Goal: Find specific page/section: Find specific page/section

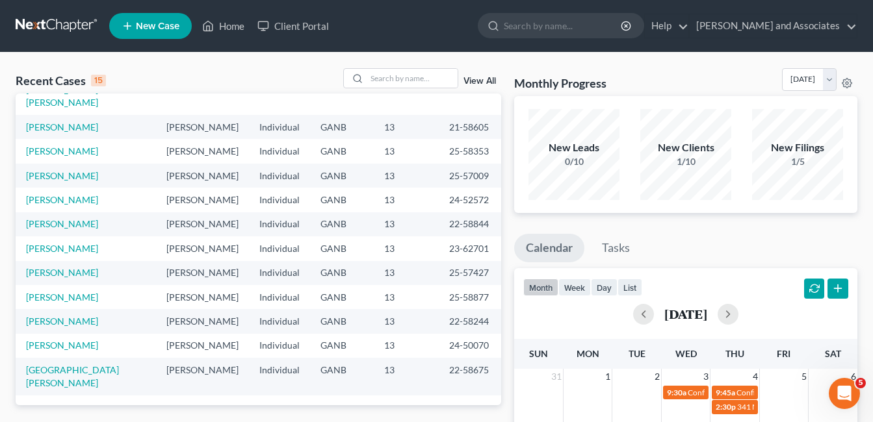
scroll to position [260, 0]
click at [385, 74] on input "search" at bounding box center [412, 78] width 91 height 19
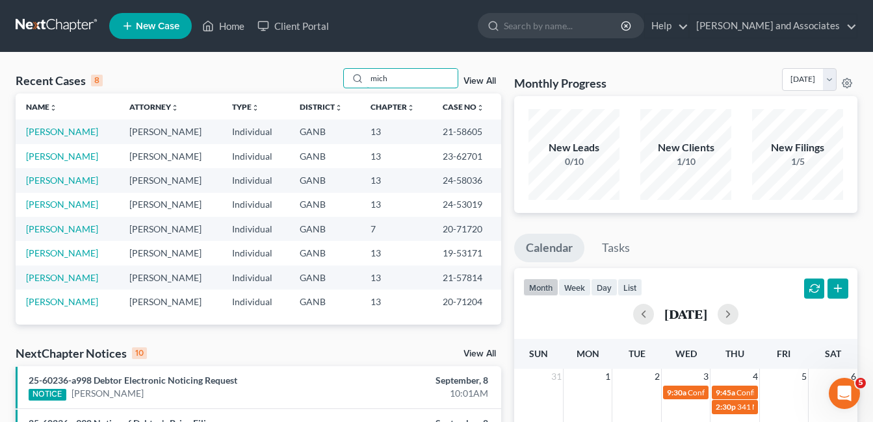
scroll to position [0, 0]
type input "m"
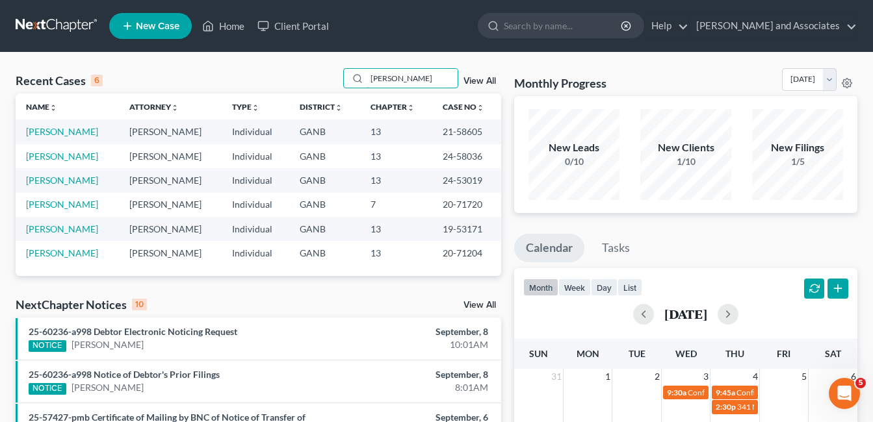
type input "michael"
click at [48, 131] on link "[PERSON_NAME]" at bounding box center [62, 131] width 72 height 11
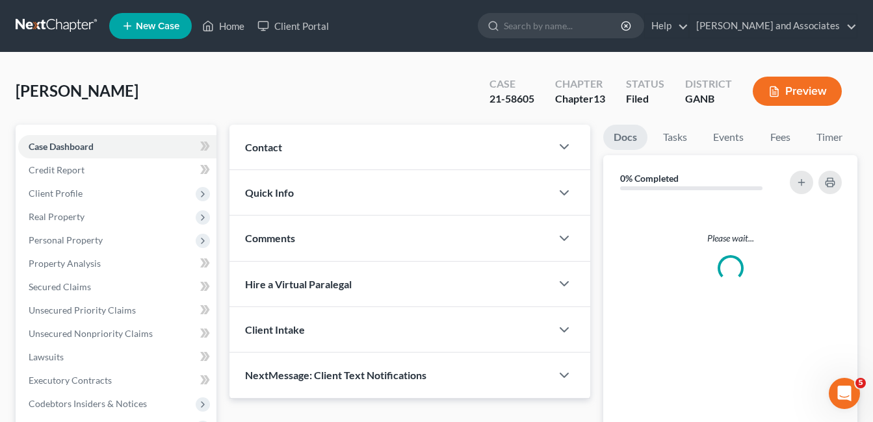
scroll to position [292, 0]
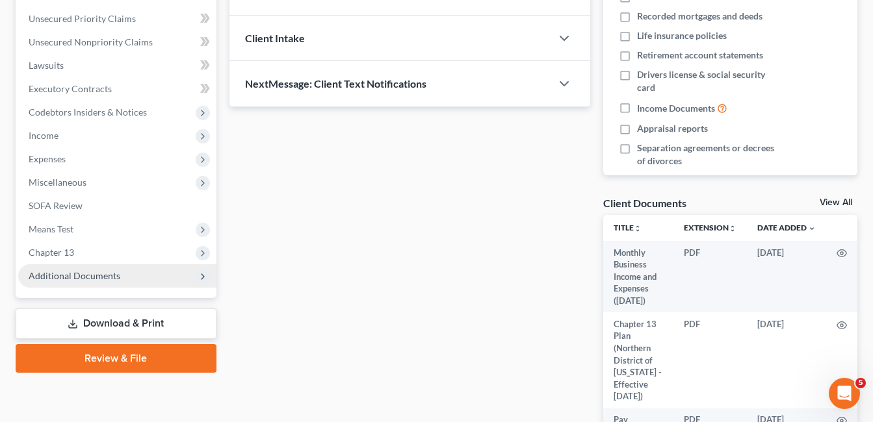
click at [82, 270] on span "Additional Documents" at bounding box center [75, 275] width 92 height 11
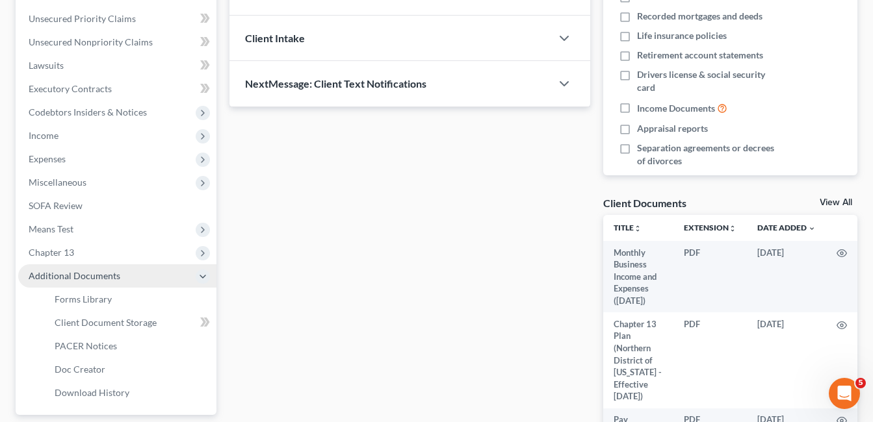
scroll to position [415, 0]
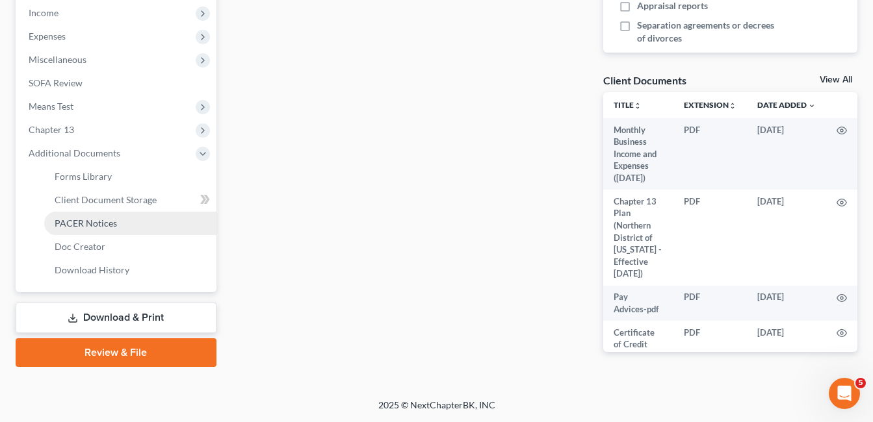
click at [97, 226] on span "PACER Notices" at bounding box center [86, 223] width 62 height 11
click at [97, 222] on link "PACER Notices" at bounding box center [130, 223] width 172 height 23
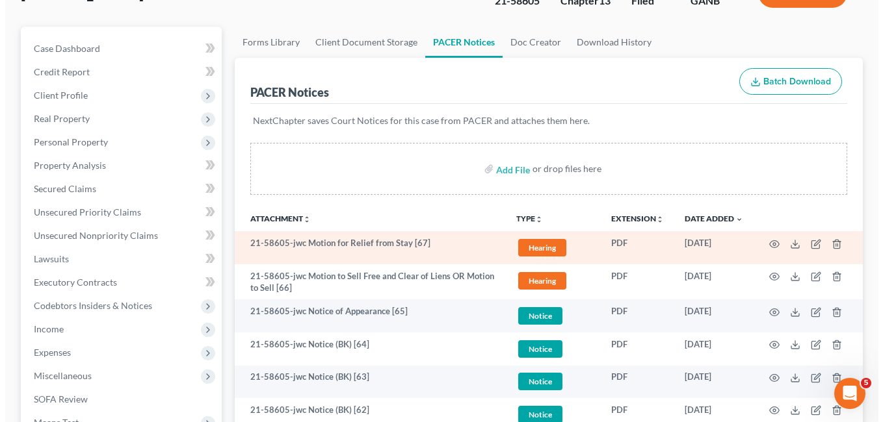
scroll to position [130, 0]
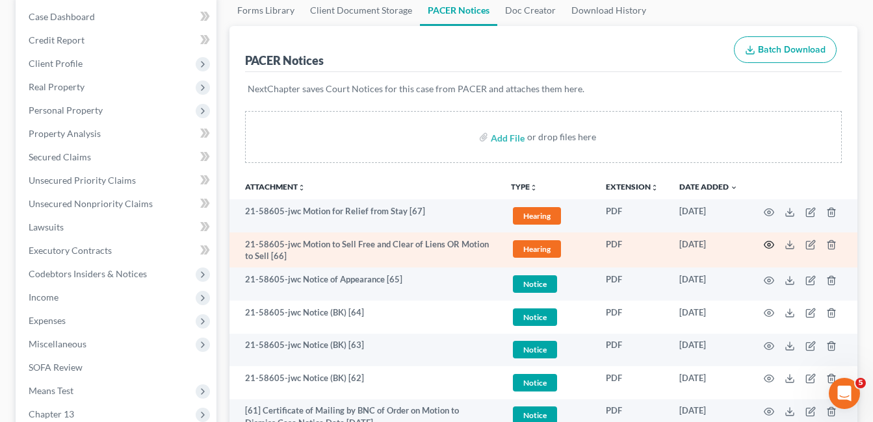
click at [771, 246] on icon "button" at bounding box center [769, 245] width 10 height 10
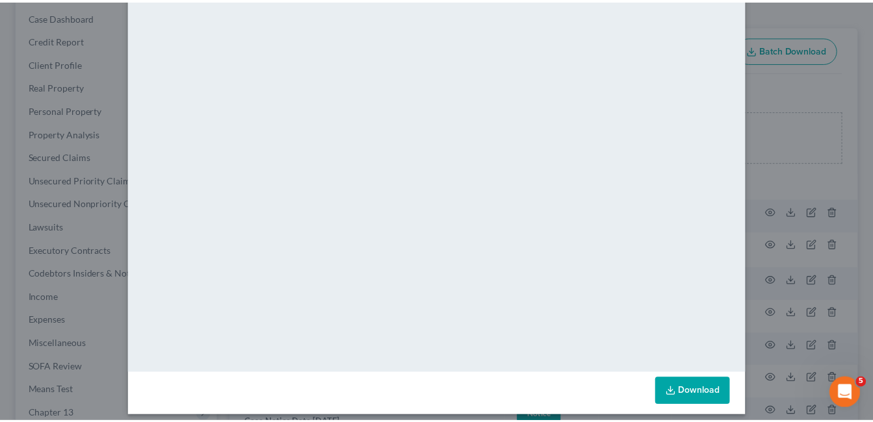
scroll to position [0, 0]
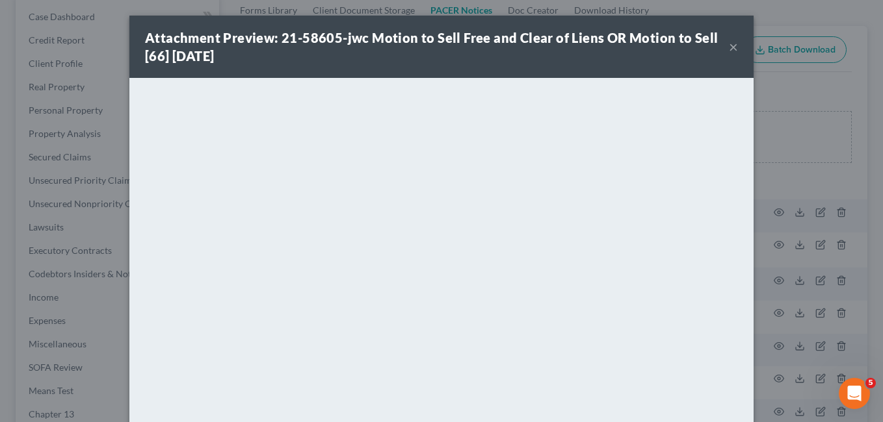
click at [729, 47] on button "×" at bounding box center [733, 47] width 9 height 16
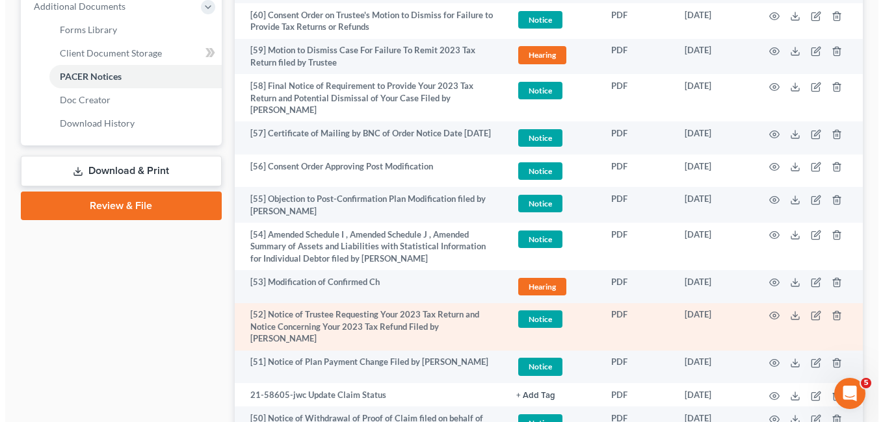
scroll to position [585, 0]
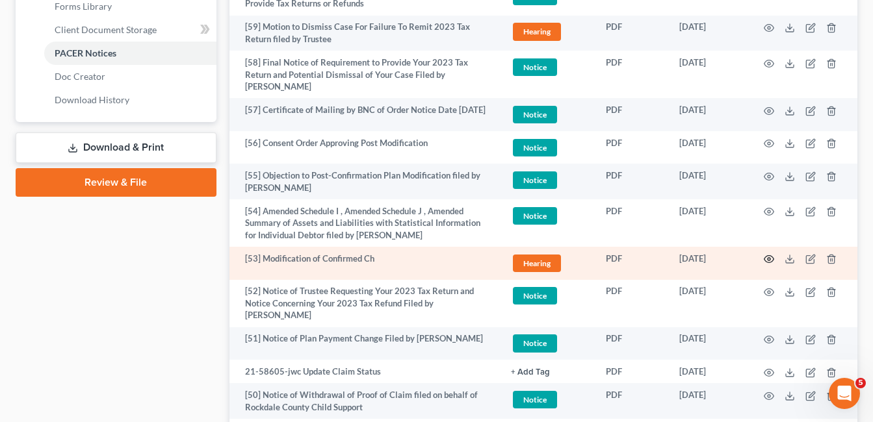
click at [768, 256] on icon "button" at bounding box center [769, 259] width 10 height 7
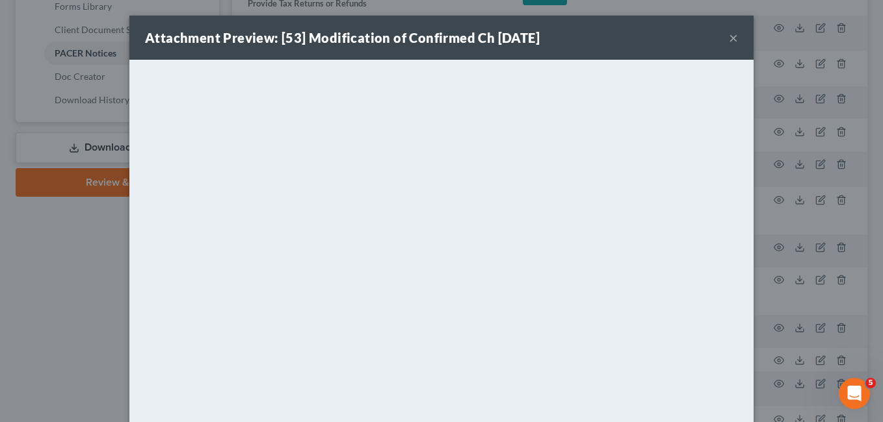
scroll to position [122, 0]
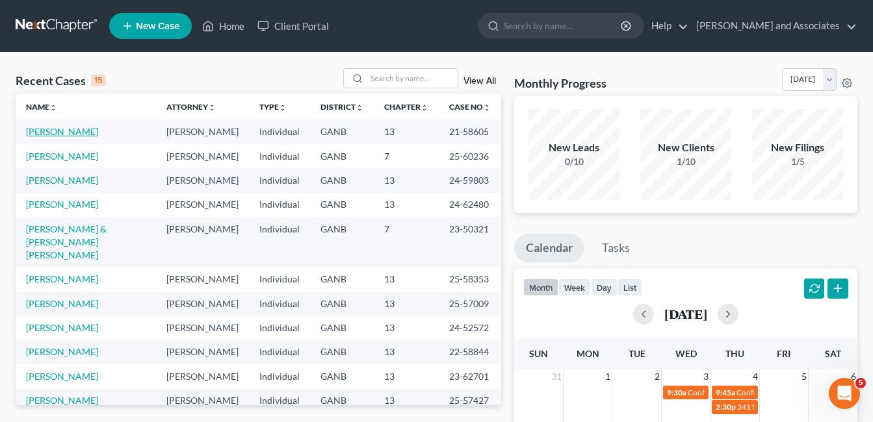
click at [66, 130] on link "[PERSON_NAME]" at bounding box center [62, 131] width 72 height 11
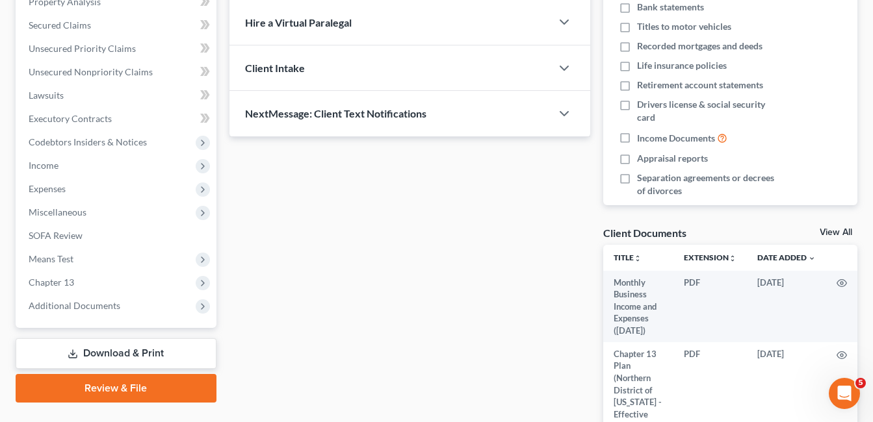
scroll to position [325, 0]
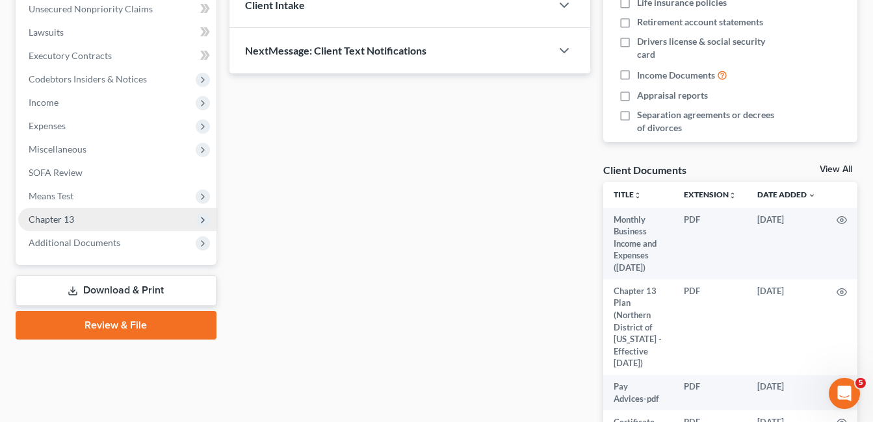
click at [66, 220] on span "Chapter 13" at bounding box center [51, 219] width 45 height 11
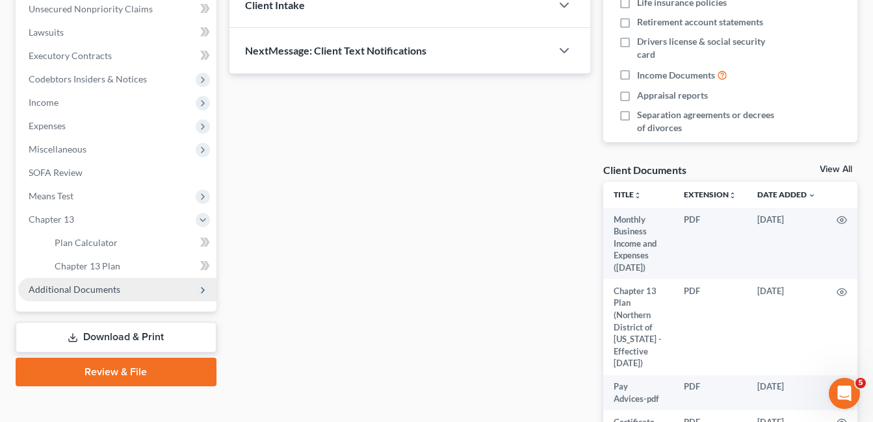
click at [106, 288] on span "Additional Documents" at bounding box center [75, 289] width 92 height 11
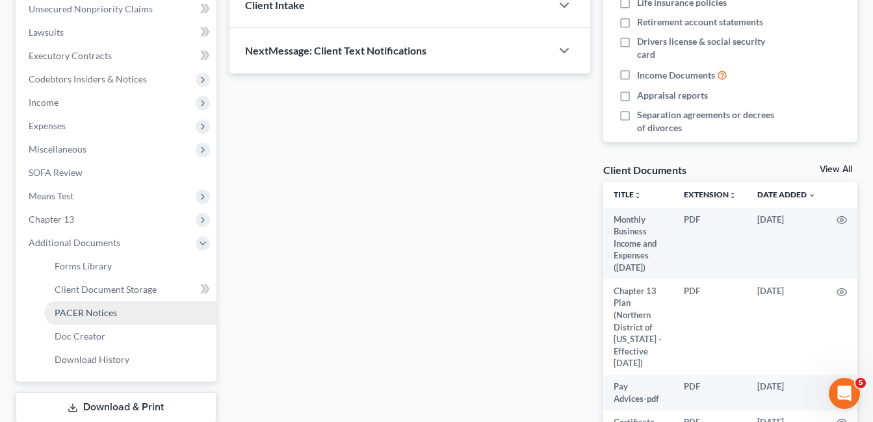
click at [96, 315] on span "PACER Notices" at bounding box center [86, 312] width 62 height 11
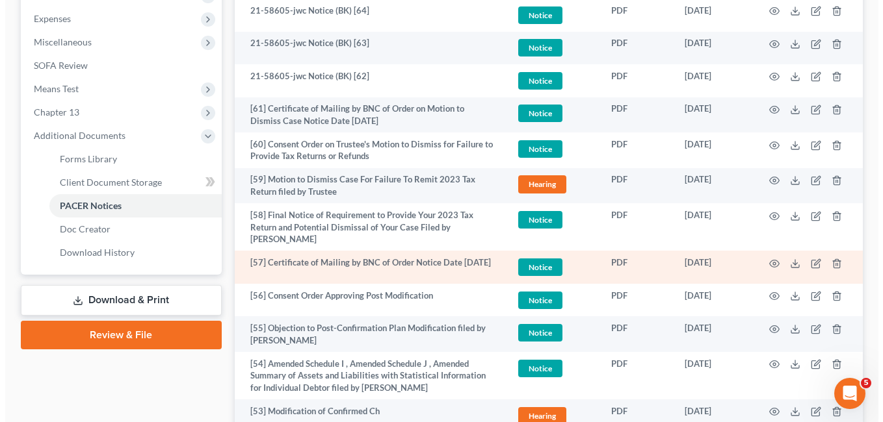
scroll to position [455, 0]
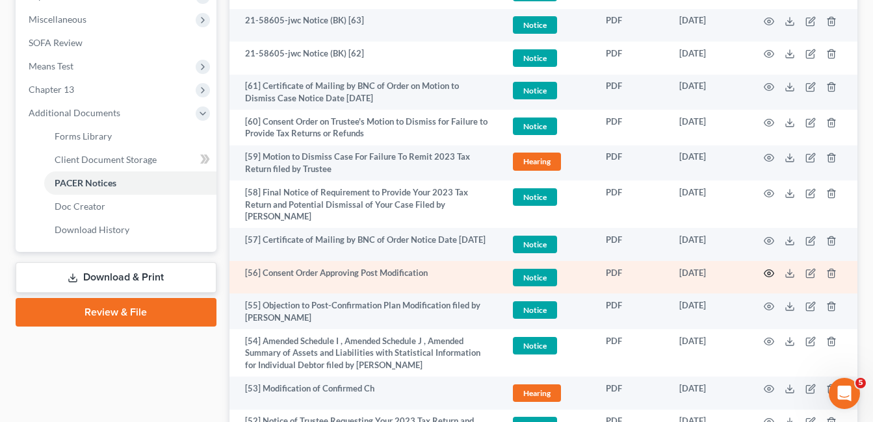
click at [769, 272] on circle "button" at bounding box center [769, 273] width 3 height 3
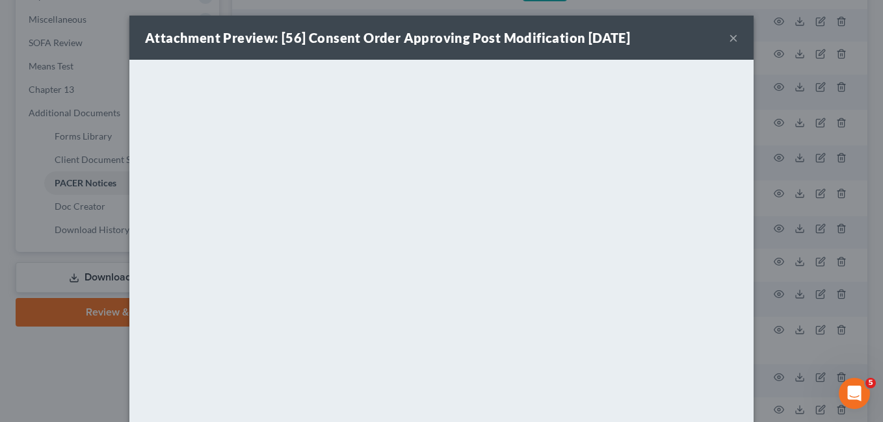
scroll to position [122, 0]
